Goal: Task Accomplishment & Management: Complete application form

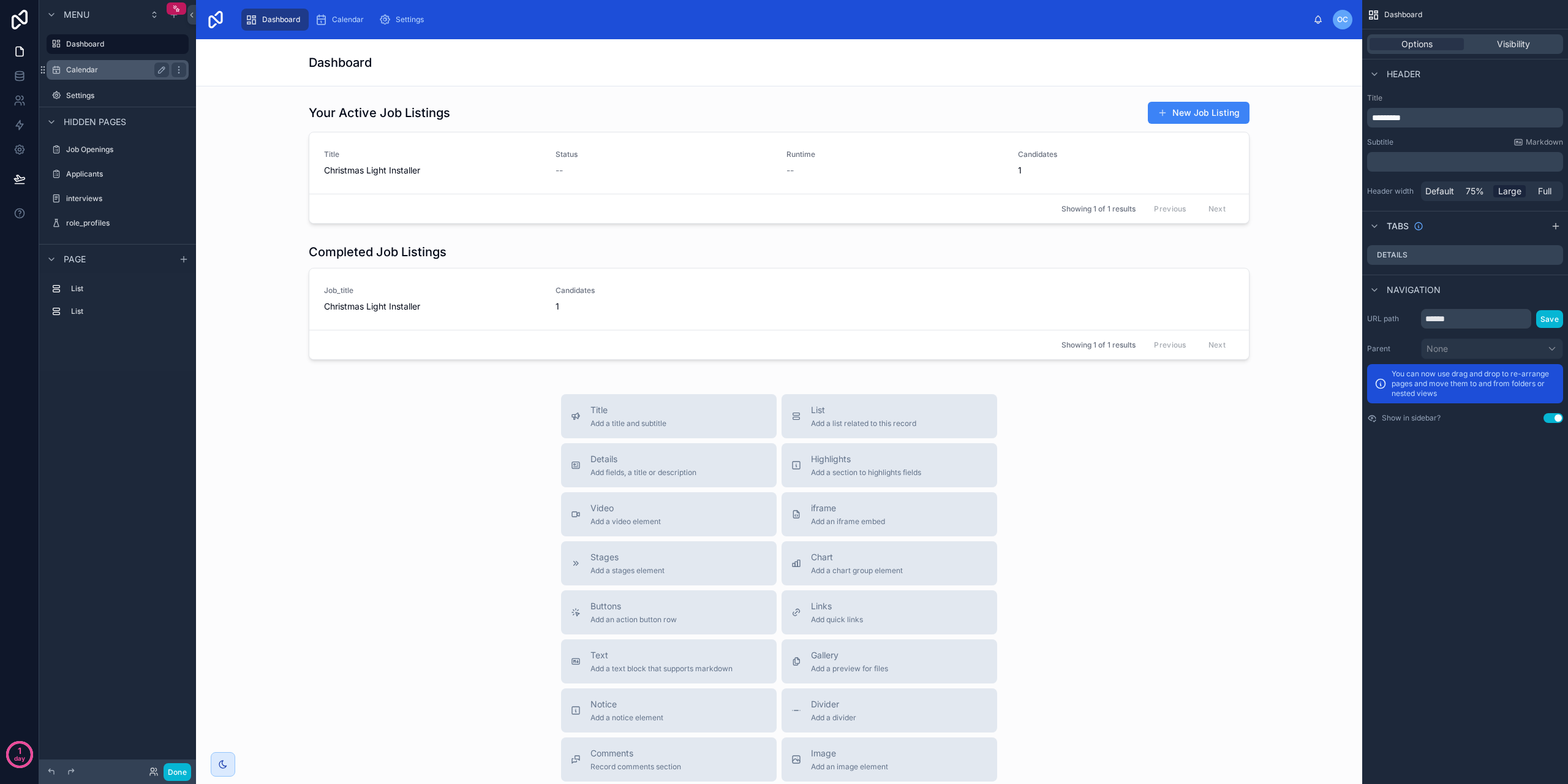
click at [109, 68] on label "Calendar" at bounding box center [115, 69] width 98 height 9
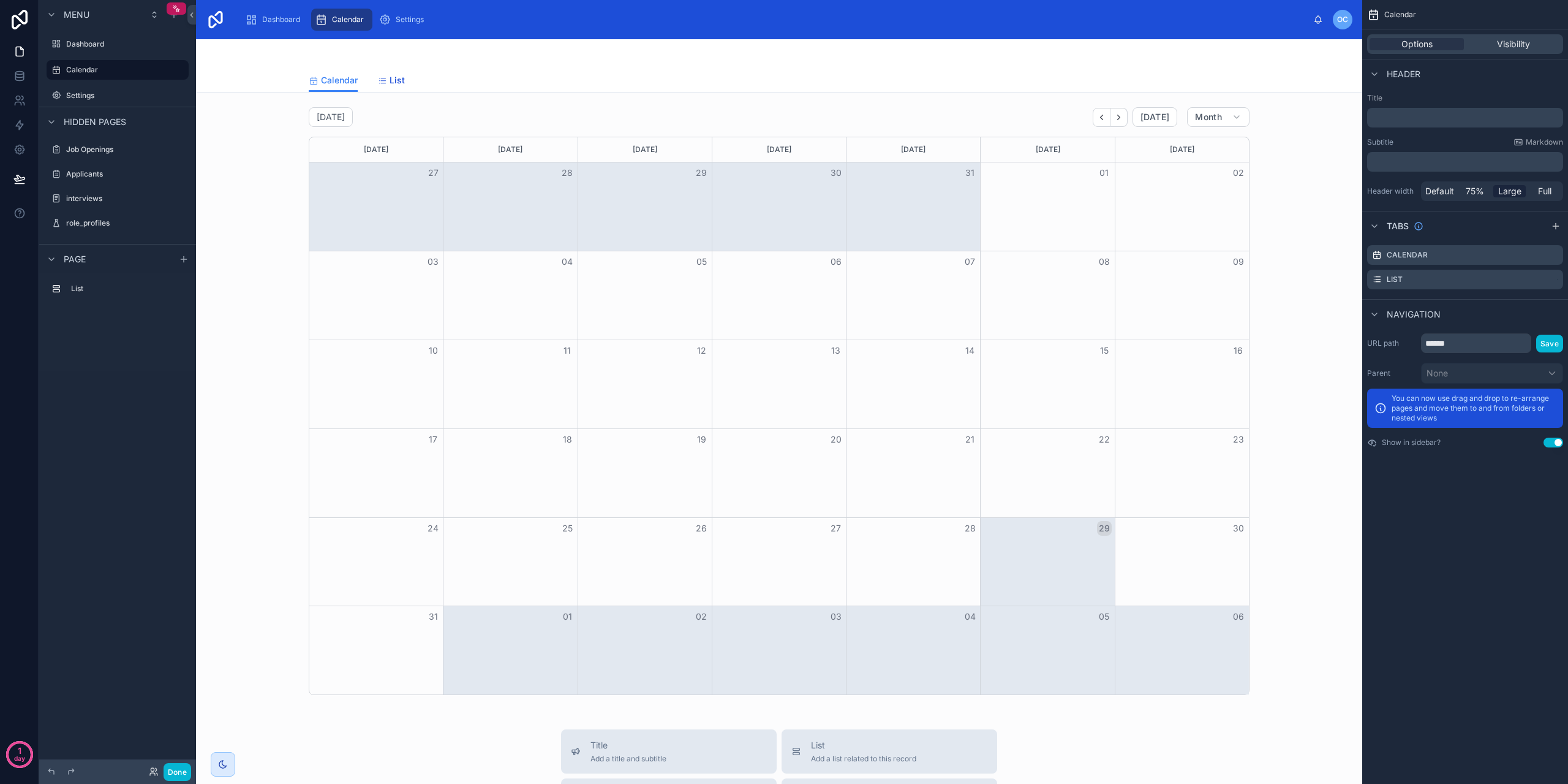
click at [390, 79] on span "List" at bounding box center [397, 80] width 15 height 12
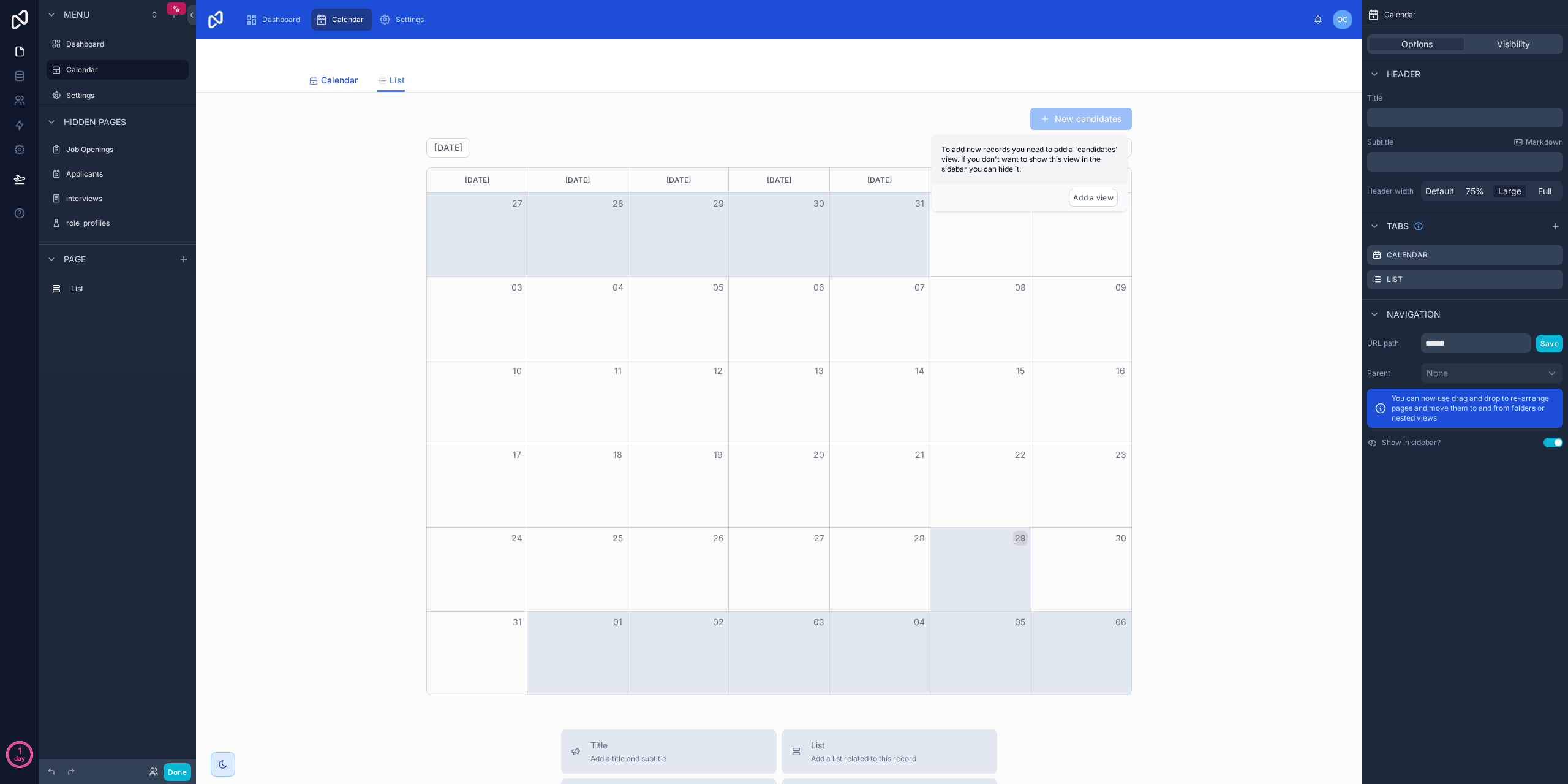
click at [334, 78] on span "Calendar" at bounding box center [339, 80] width 37 height 12
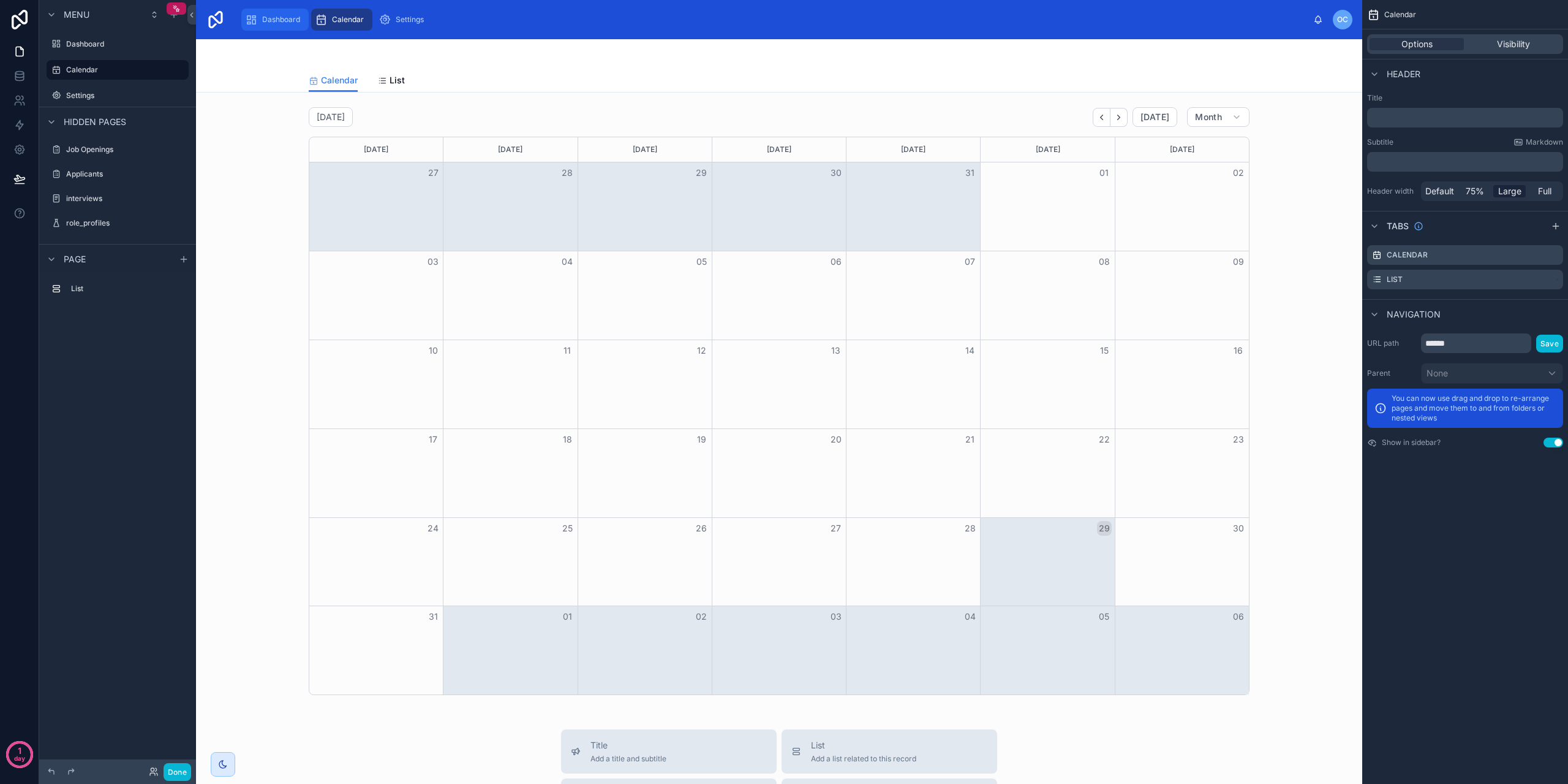
click at [263, 14] on div "Dashboard" at bounding box center [275, 19] width 60 height 20
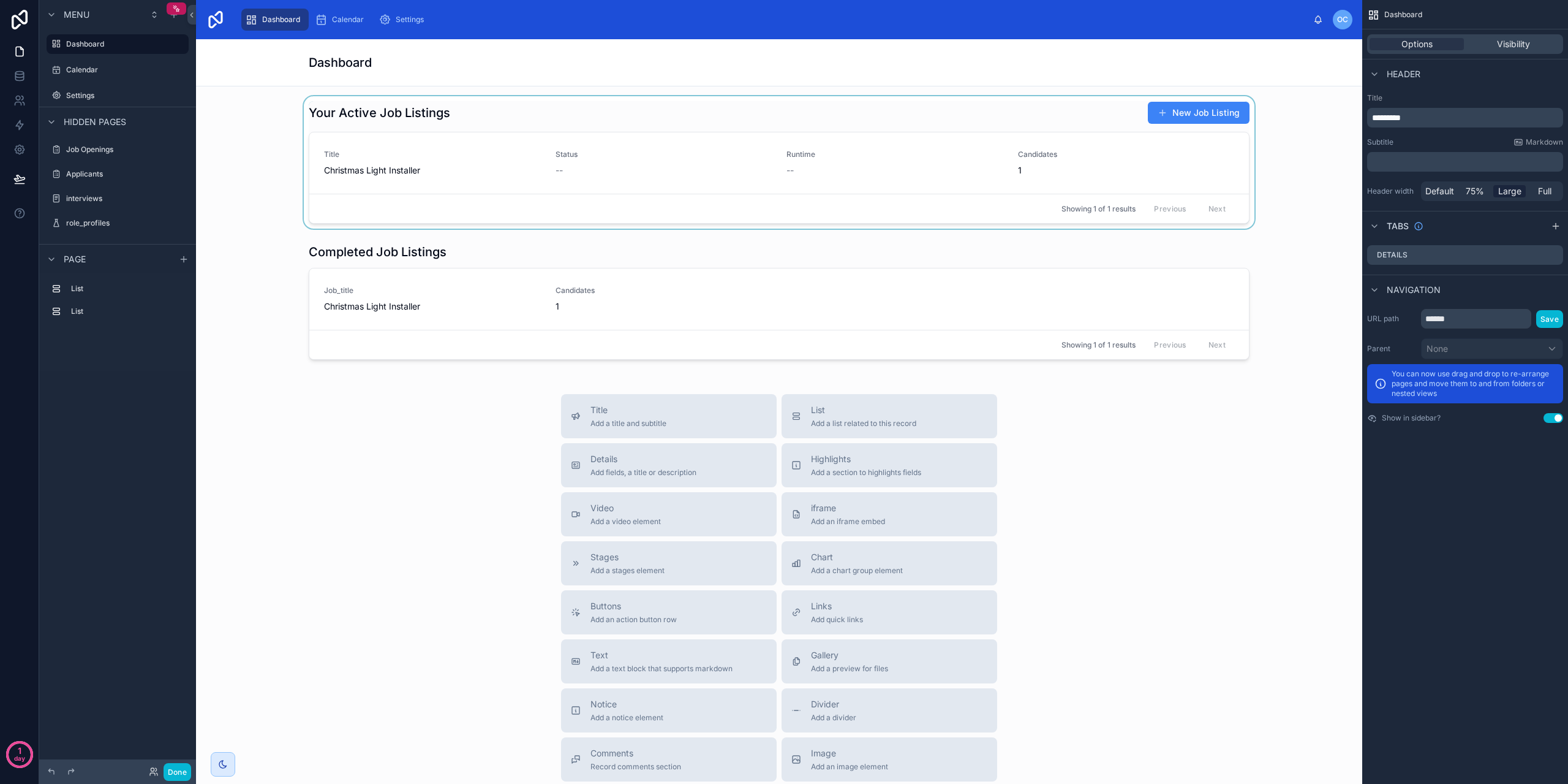
click at [1185, 109] on div at bounding box center [779, 162] width 1147 height 133
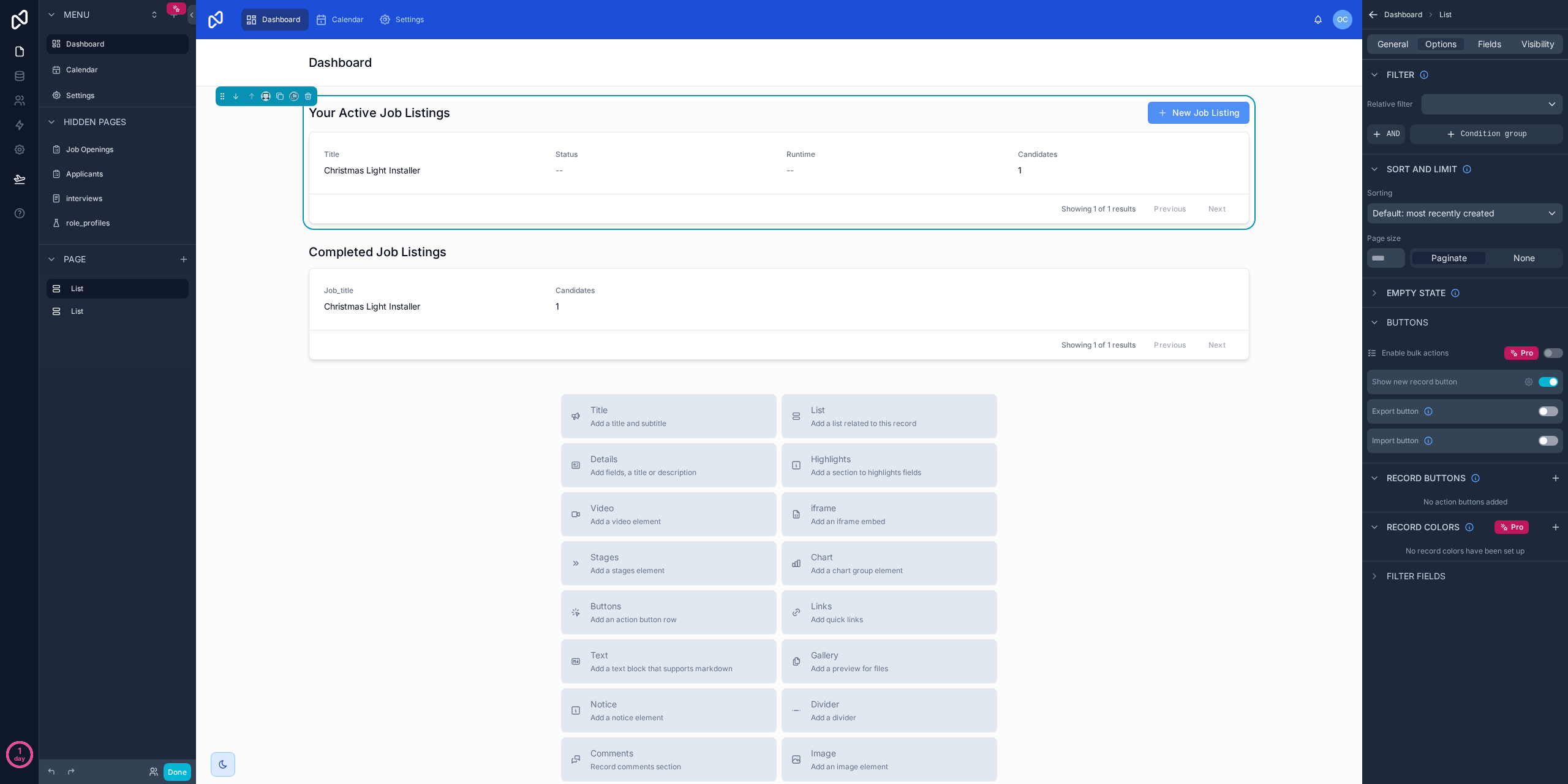
click at [1185, 115] on button "New Job Listing" at bounding box center [1198, 113] width 102 height 22
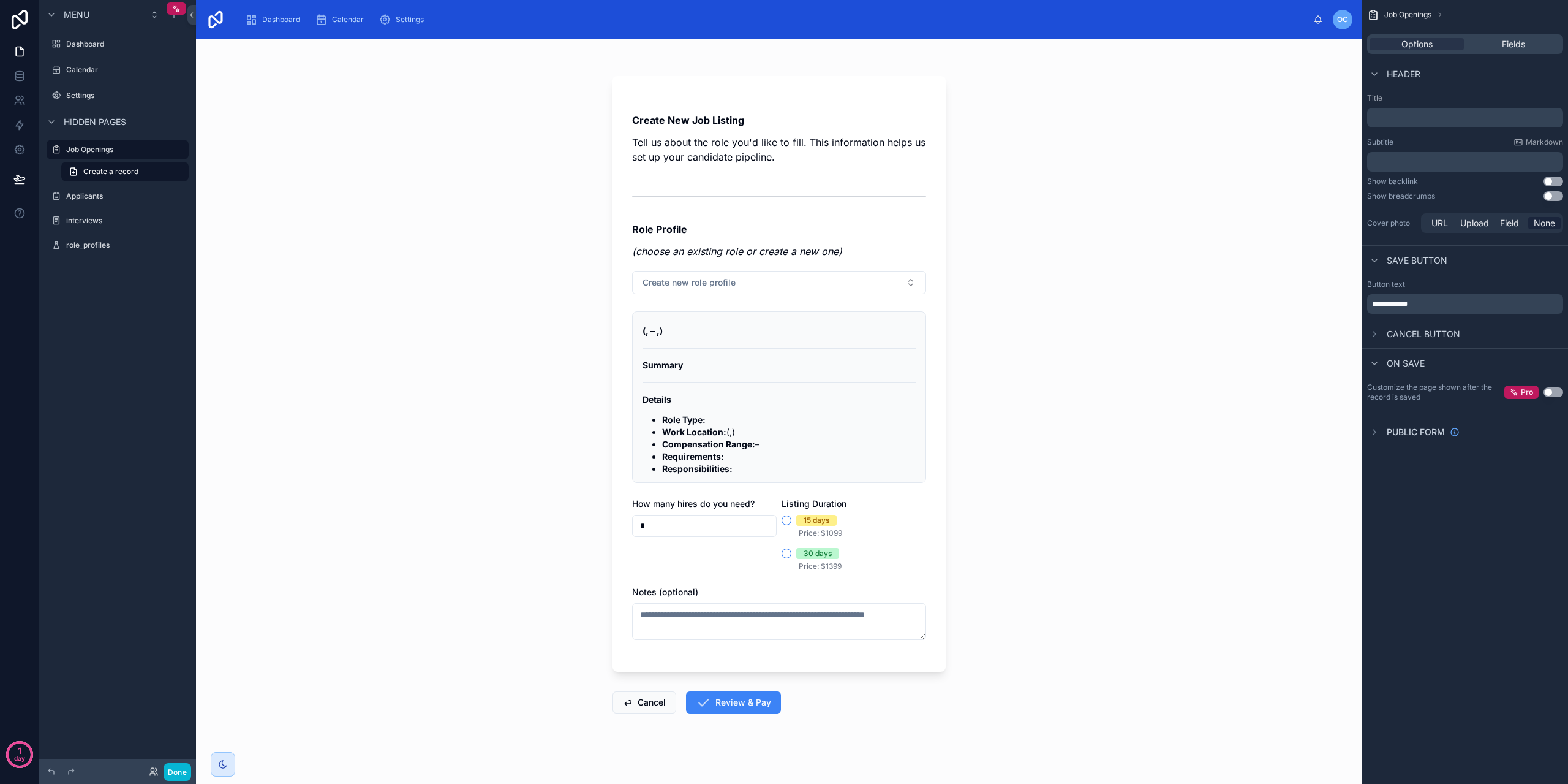
click at [1048, 366] on div "Create New Job Listing Tell us about the role you'd like to fill. This informat…" at bounding box center [778, 411] width 1166 height 745
click at [850, 291] on button "Create new role profile" at bounding box center [779, 282] width 294 height 23
click at [744, 395] on button "New" at bounding box center [774, 395] width 283 height 12
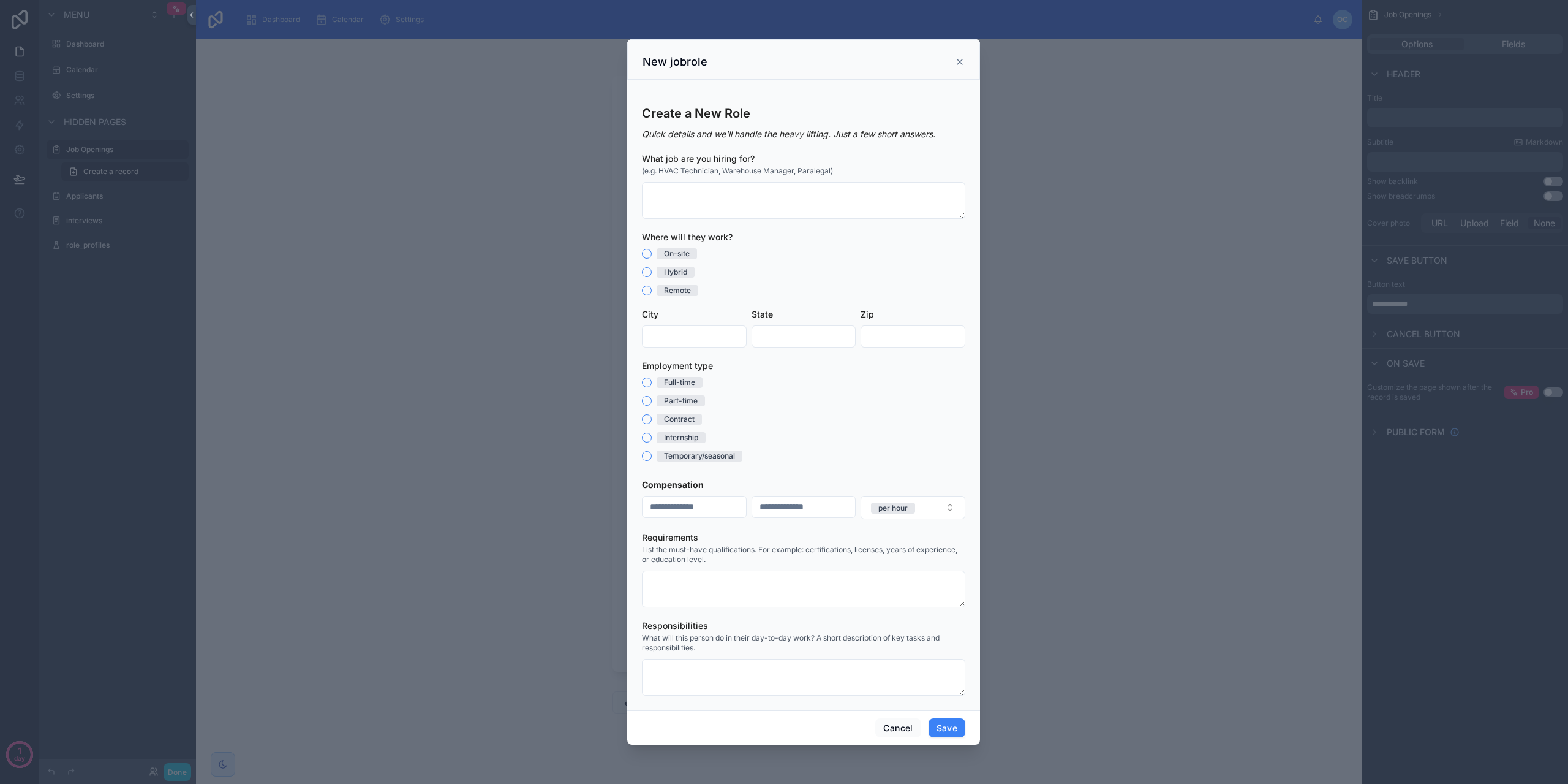
click at [961, 65] on icon at bounding box center [960, 62] width 9 height 9
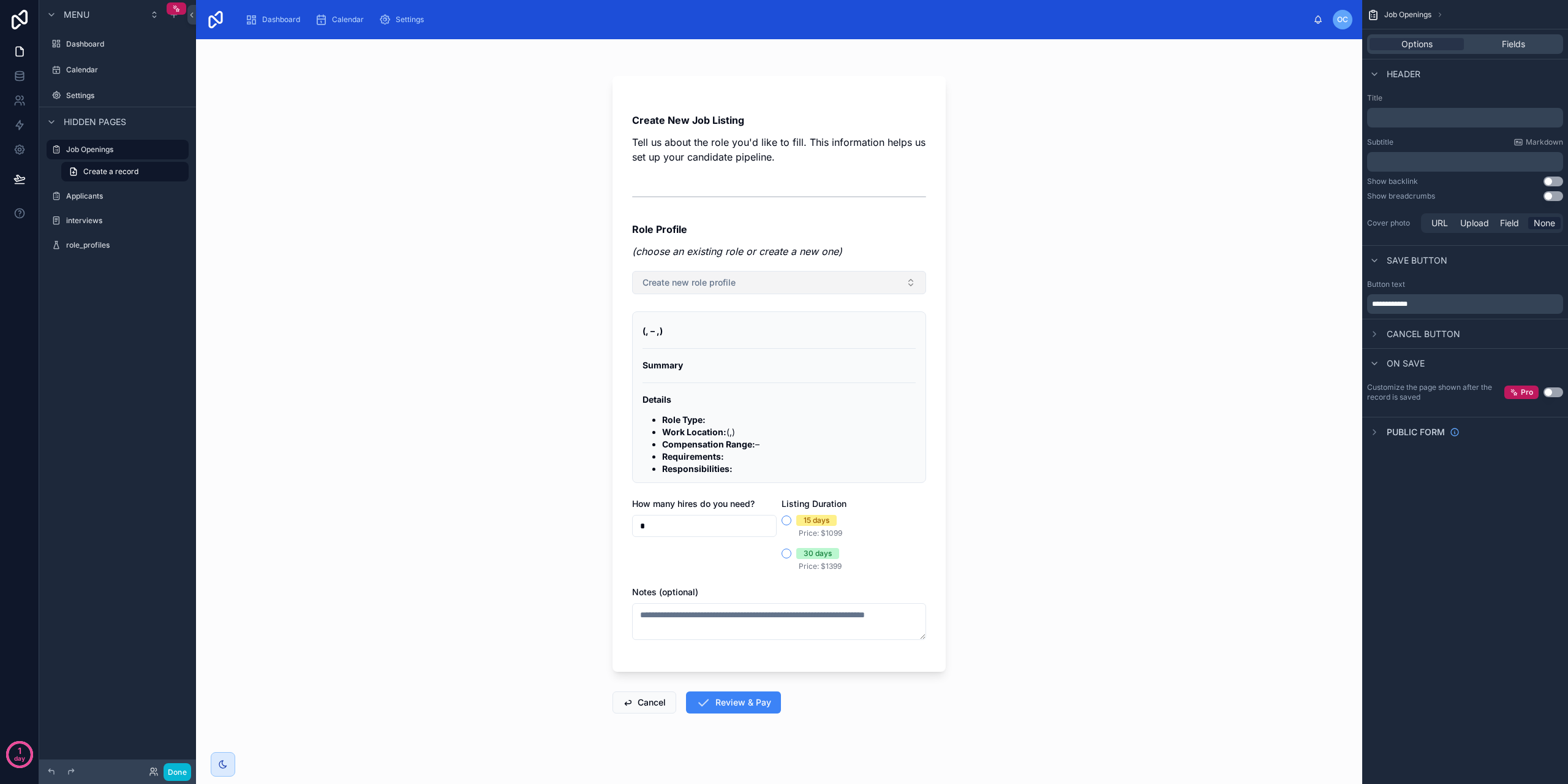
click at [755, 290] on button "Create new role profile" at bounding box center [779, 282] width 294 height 23
click at [652, 395] on span "New" at bounding box center [657, 395] width 19 height 12
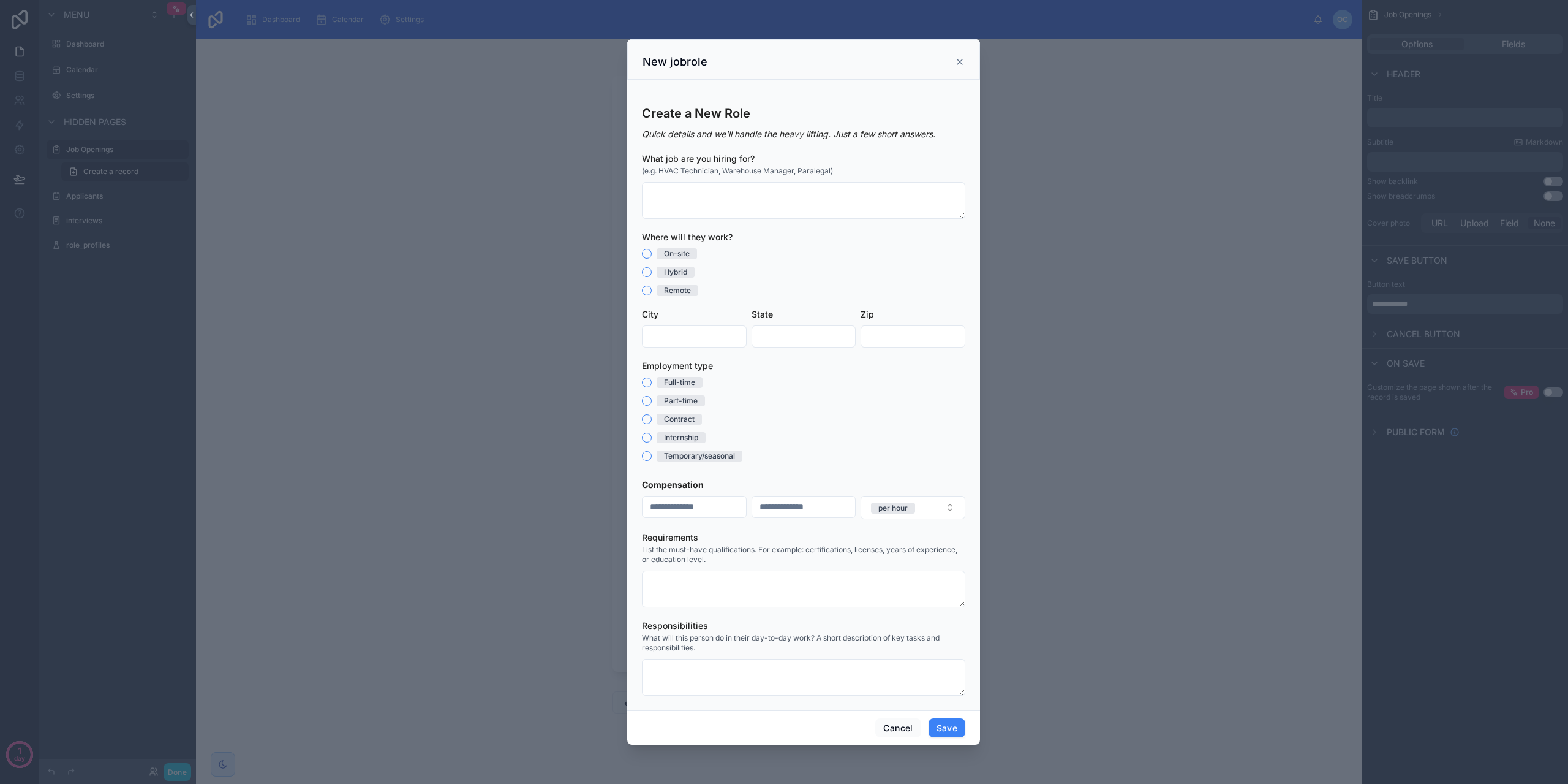
click at [960, 62] on icon at bounding box center [960, 62] width 5 height 5
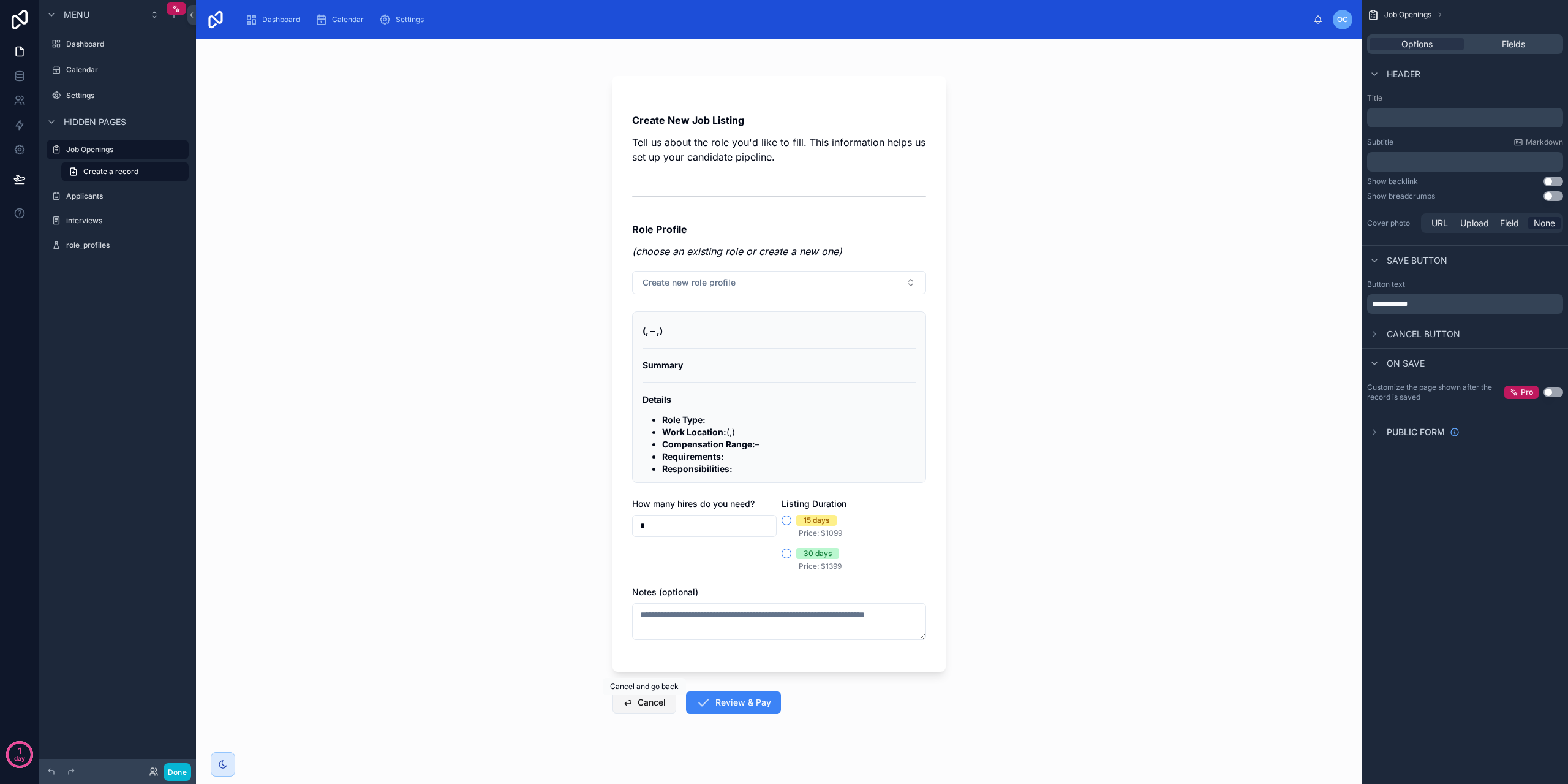
click at [643, 702] on button "Cancel" at bounding box center [644, 703] width 64 height 22
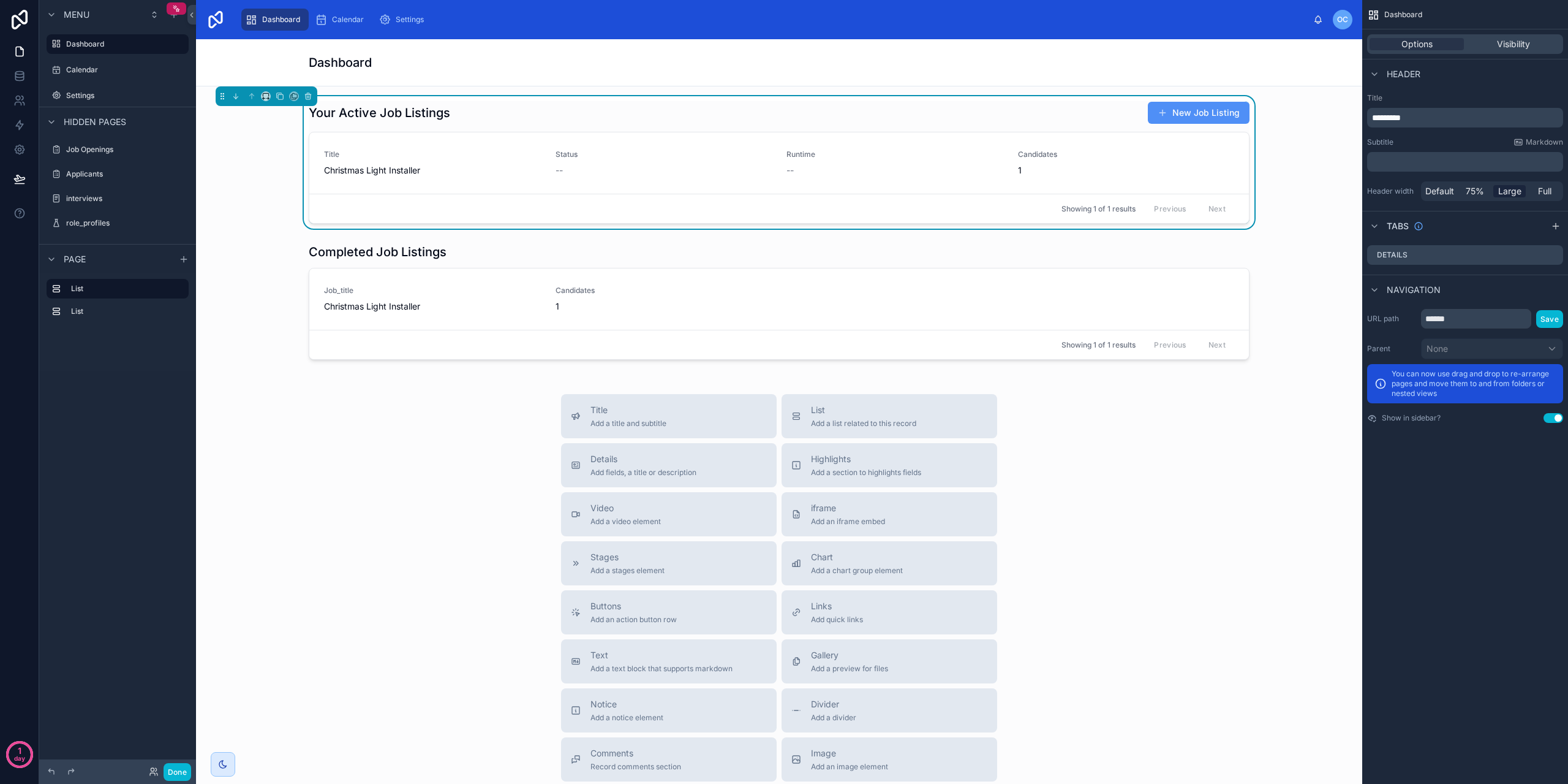
click at [1208, 114] on button "New Job Listing" at bounding box center [1198, 113] width 102 height 22
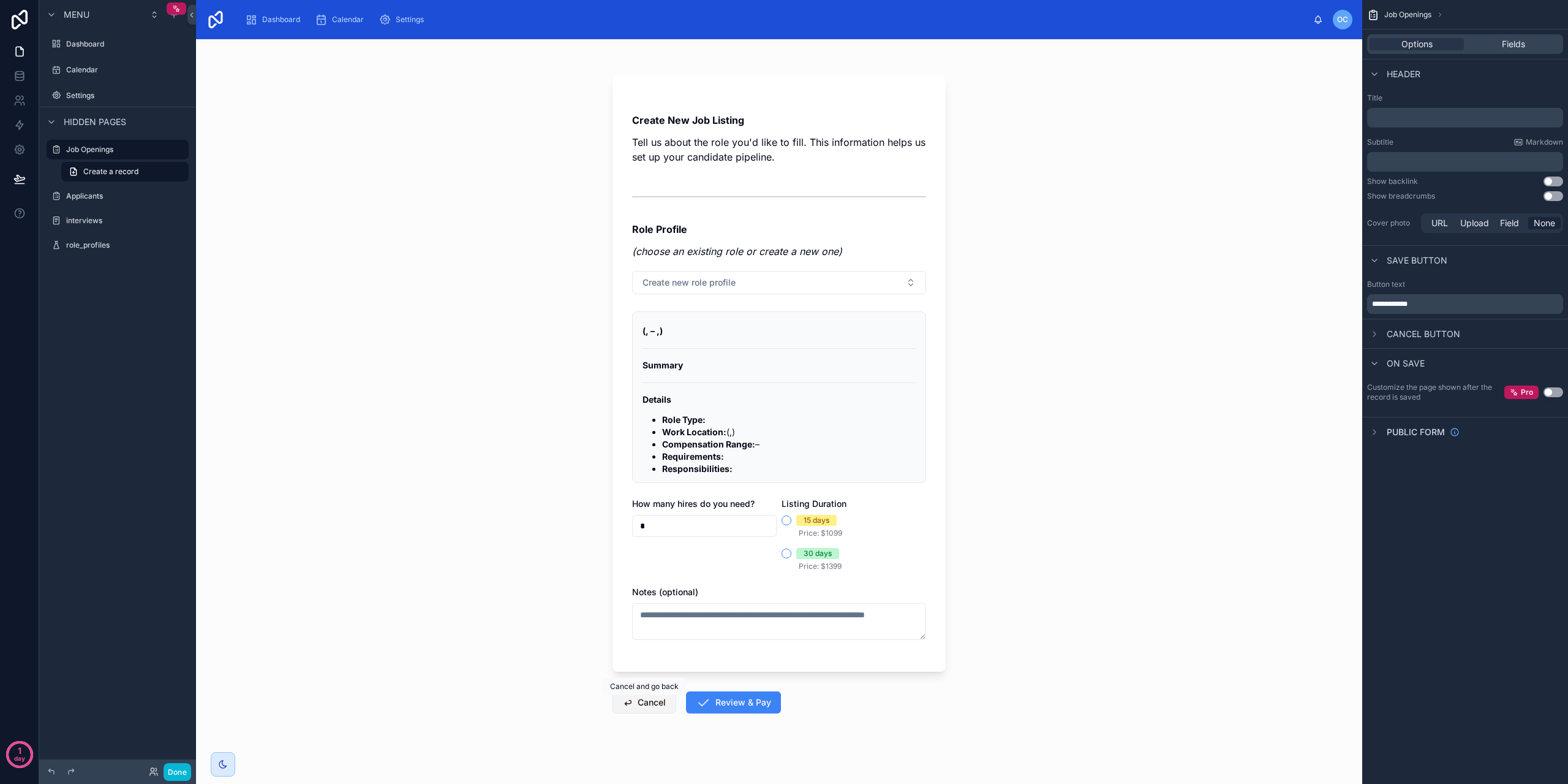
click at [643, 704] on button "Cancel" at bounding box center [644, 703] width 64 height 22
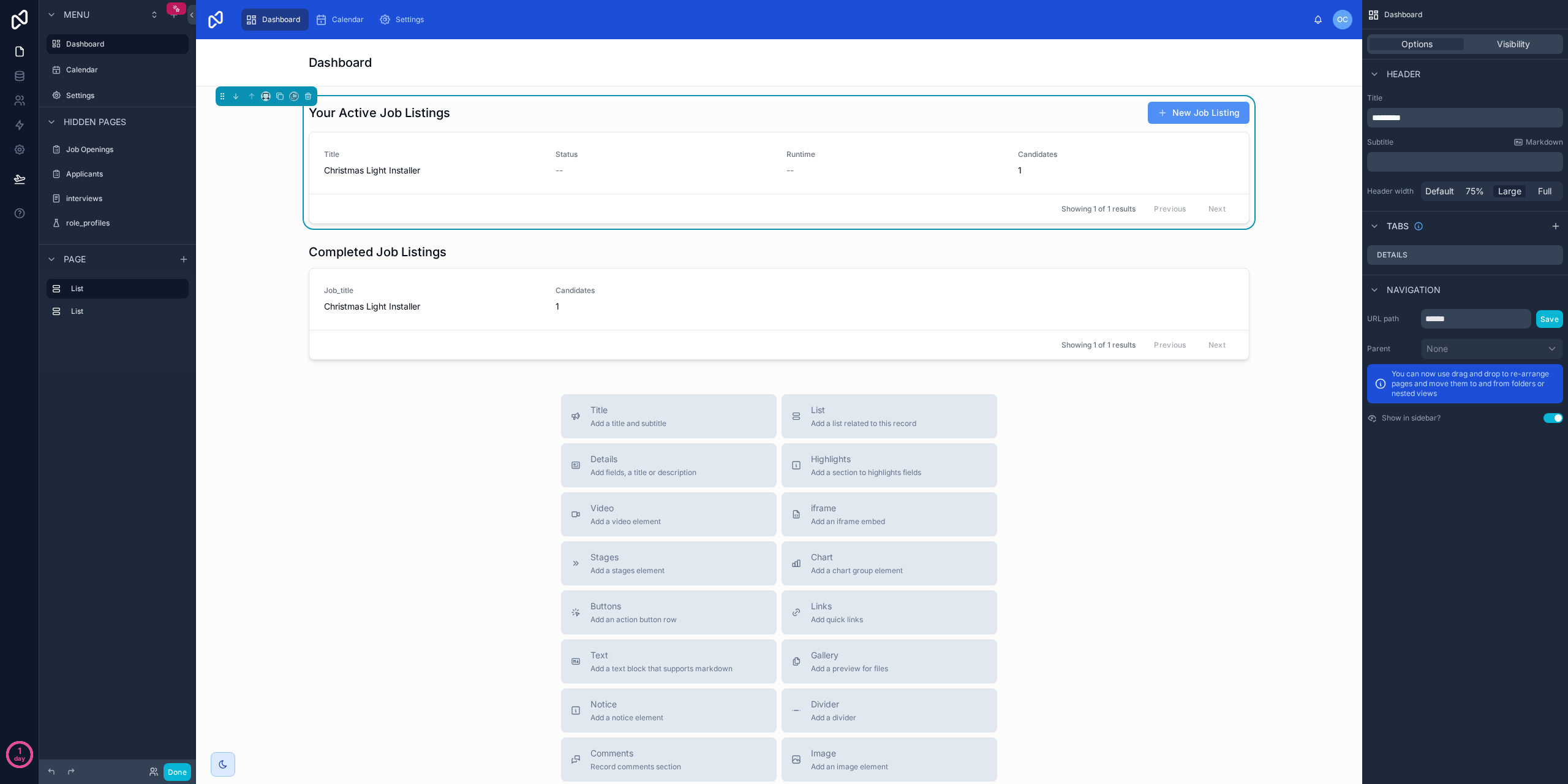
click at [1197, 109] on button "New Job Listing" at bounding box center [1198, 113] width 102 height 22
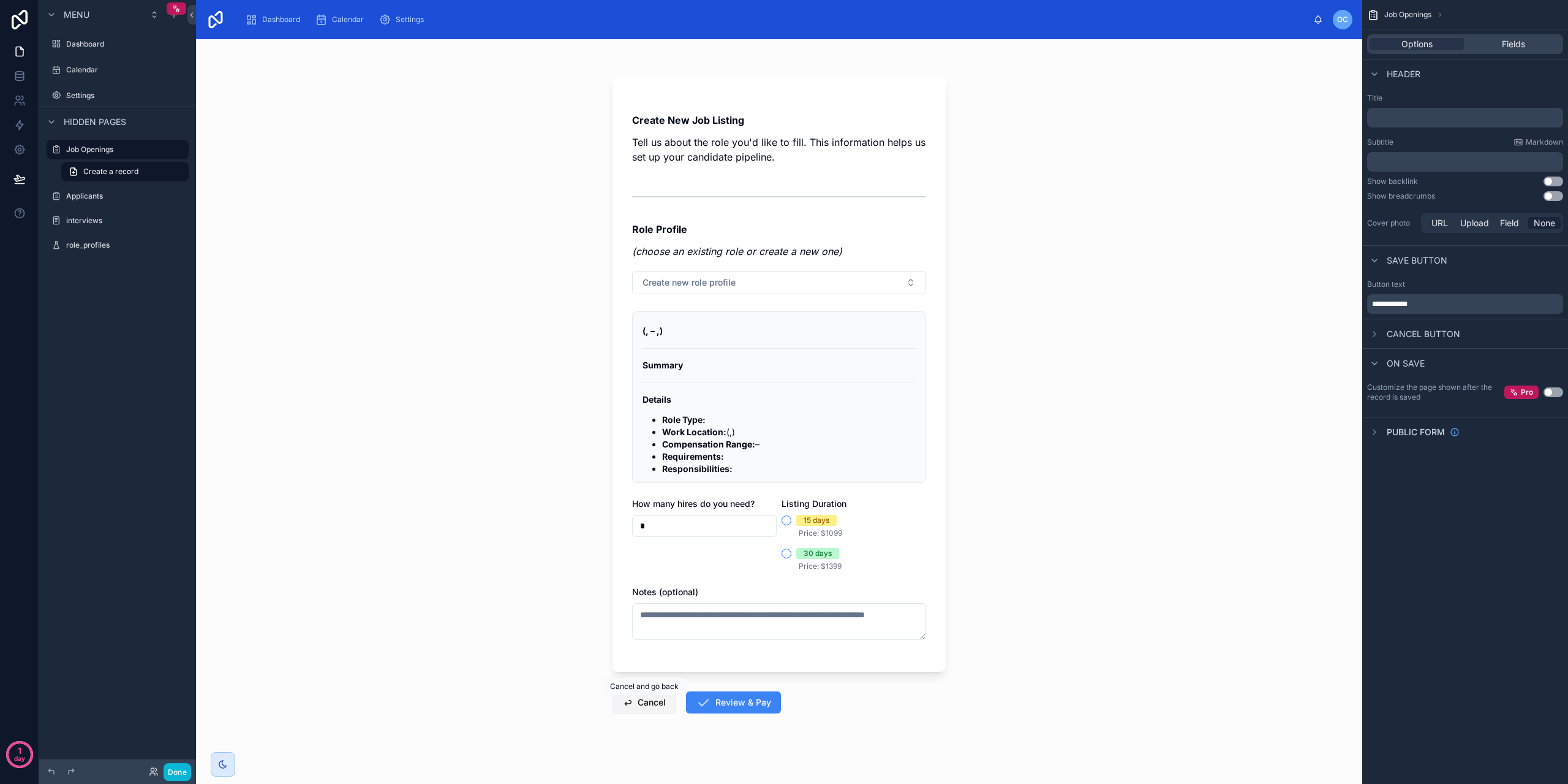
click at [646, 706] on button "Cancel" at bounding box center [644, 703] width 64 height 22
